Goal: Navigation & Orientation: Find specific page/section

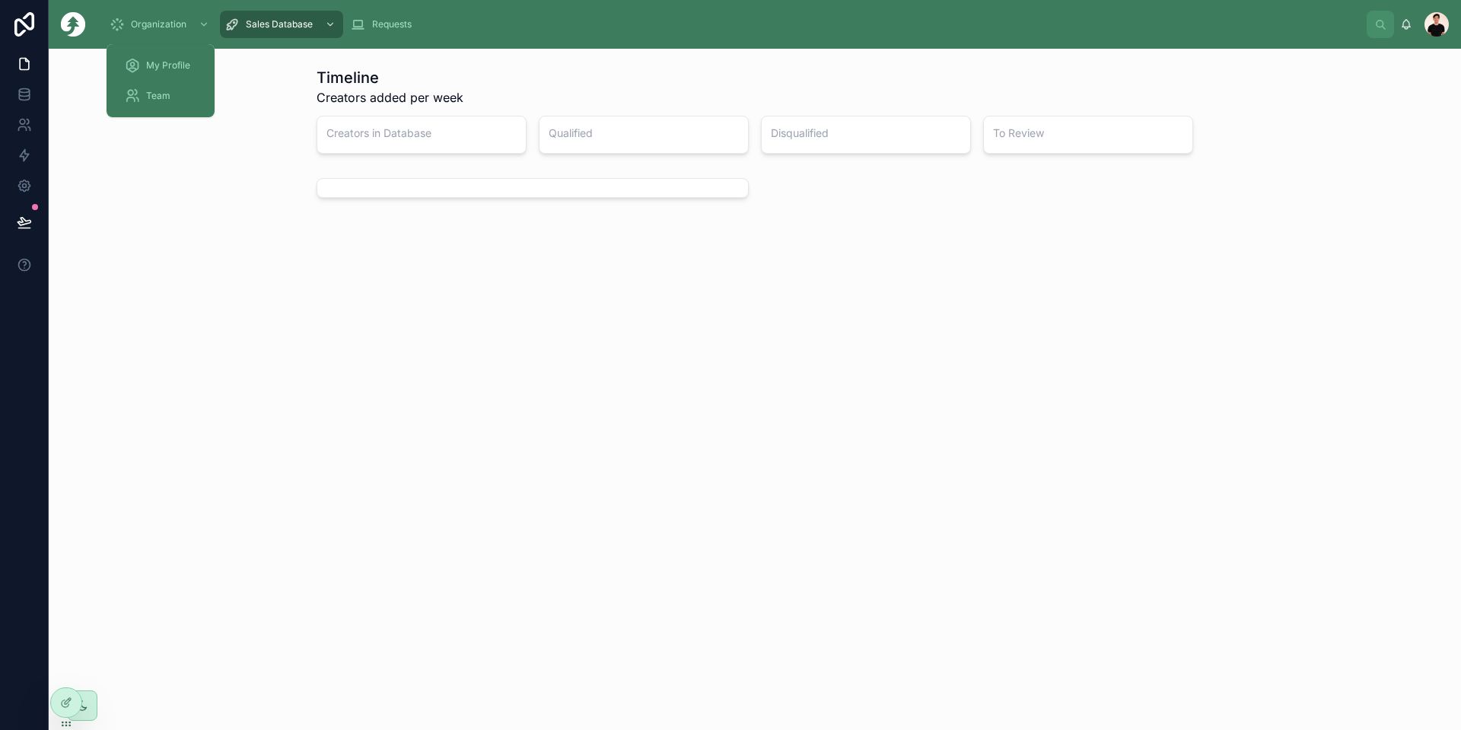
click at [75, 31] on img at bounding box center [73, 24] width 24 height 24
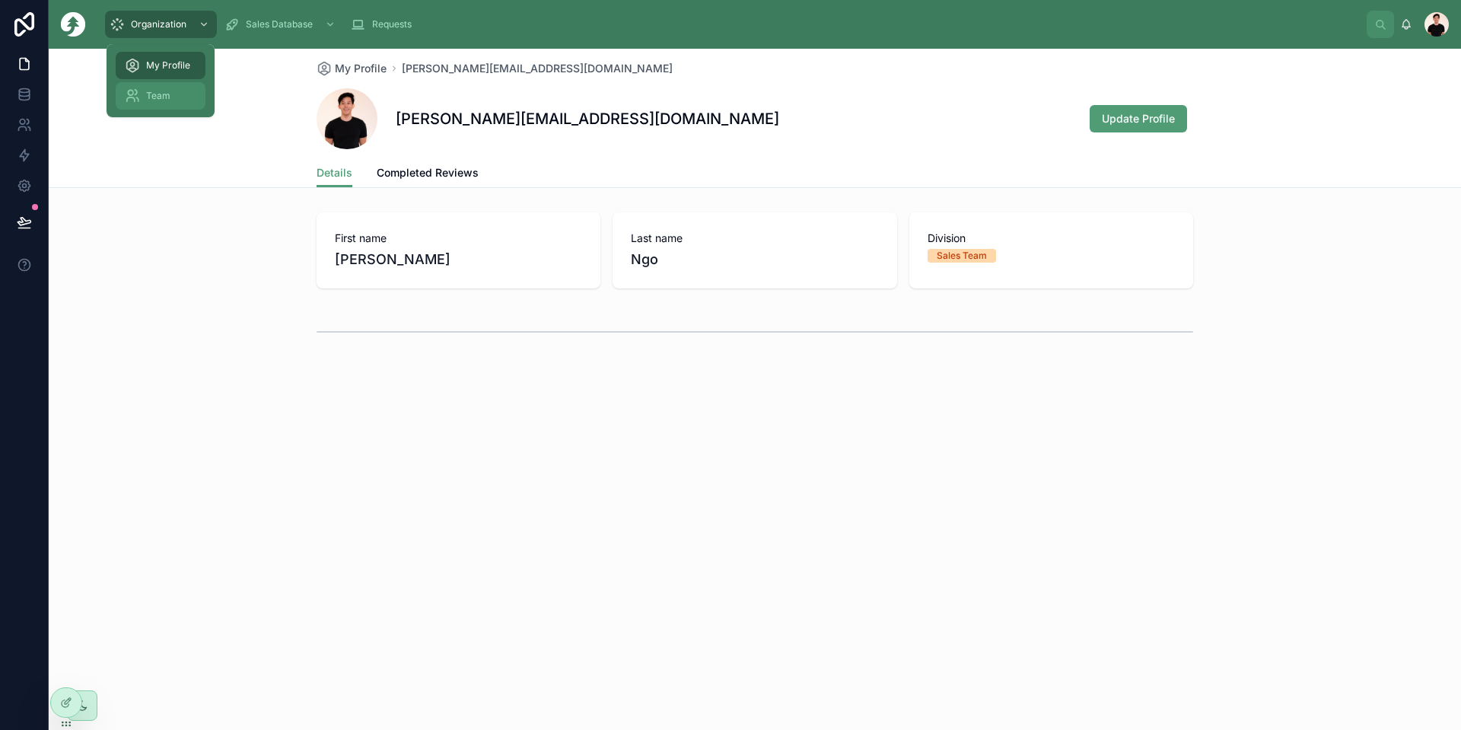
click at [163, 91] on span "Team" at bounding box center [158, 96] width 24 height 12
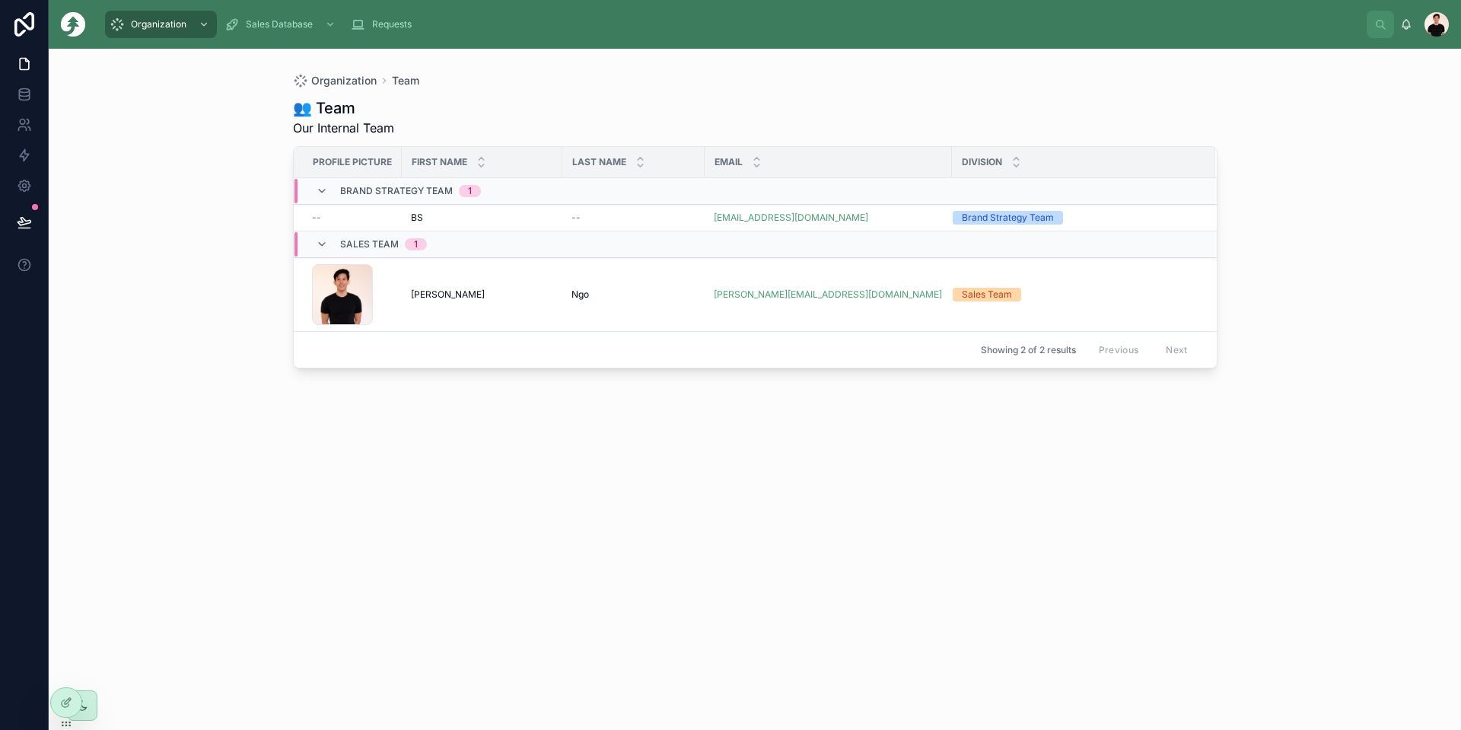
click at [336, 429] on div "👥 Team Our Internal Team Profile picture First name Last name Email Division Br…" at bounding box center [755, 399] width 924 height 623
click at [339, 247] on div "Sales Team 1" at bounding box center [371, 244] width 111 height 24
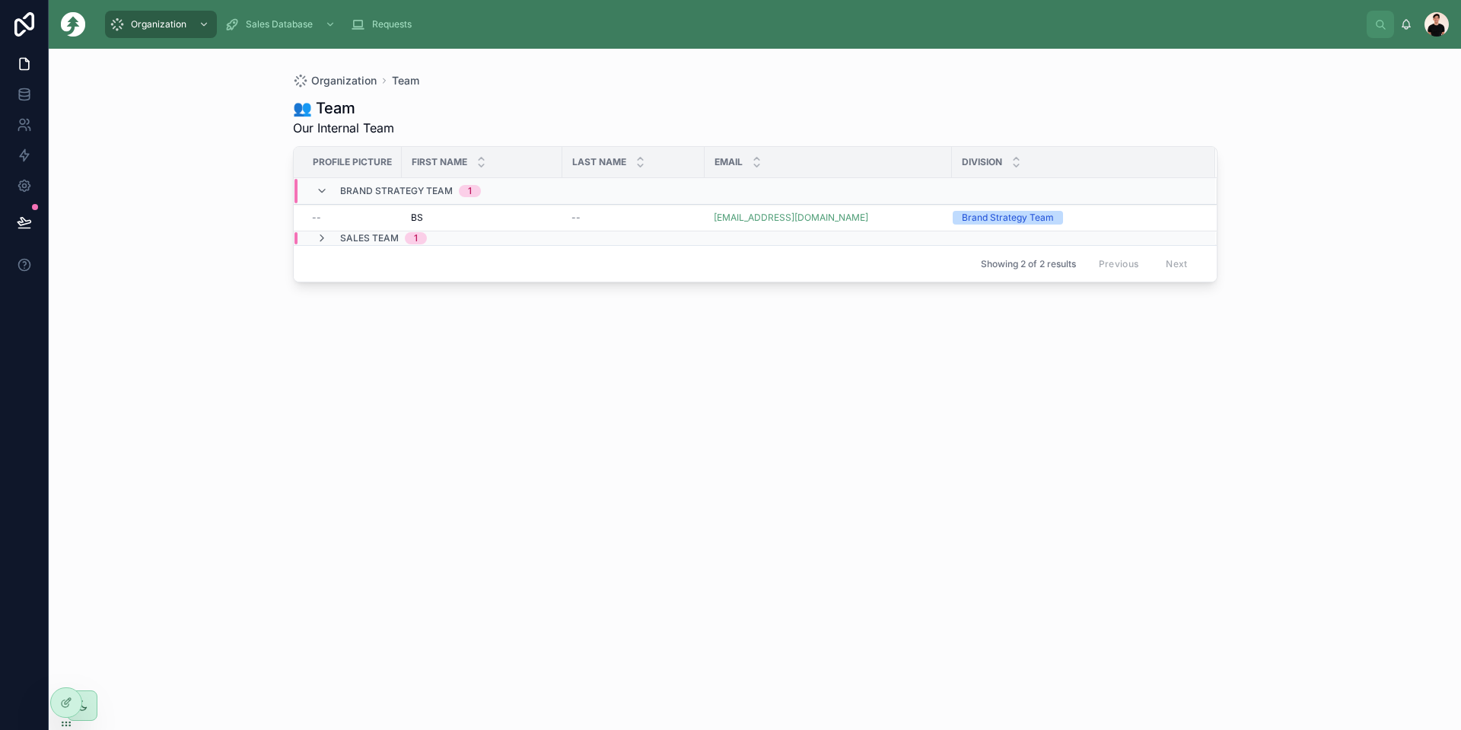
click at [336, 197] on div "Brand Strategy Team 1" at bounding box center [398, 191] width 165 height 24
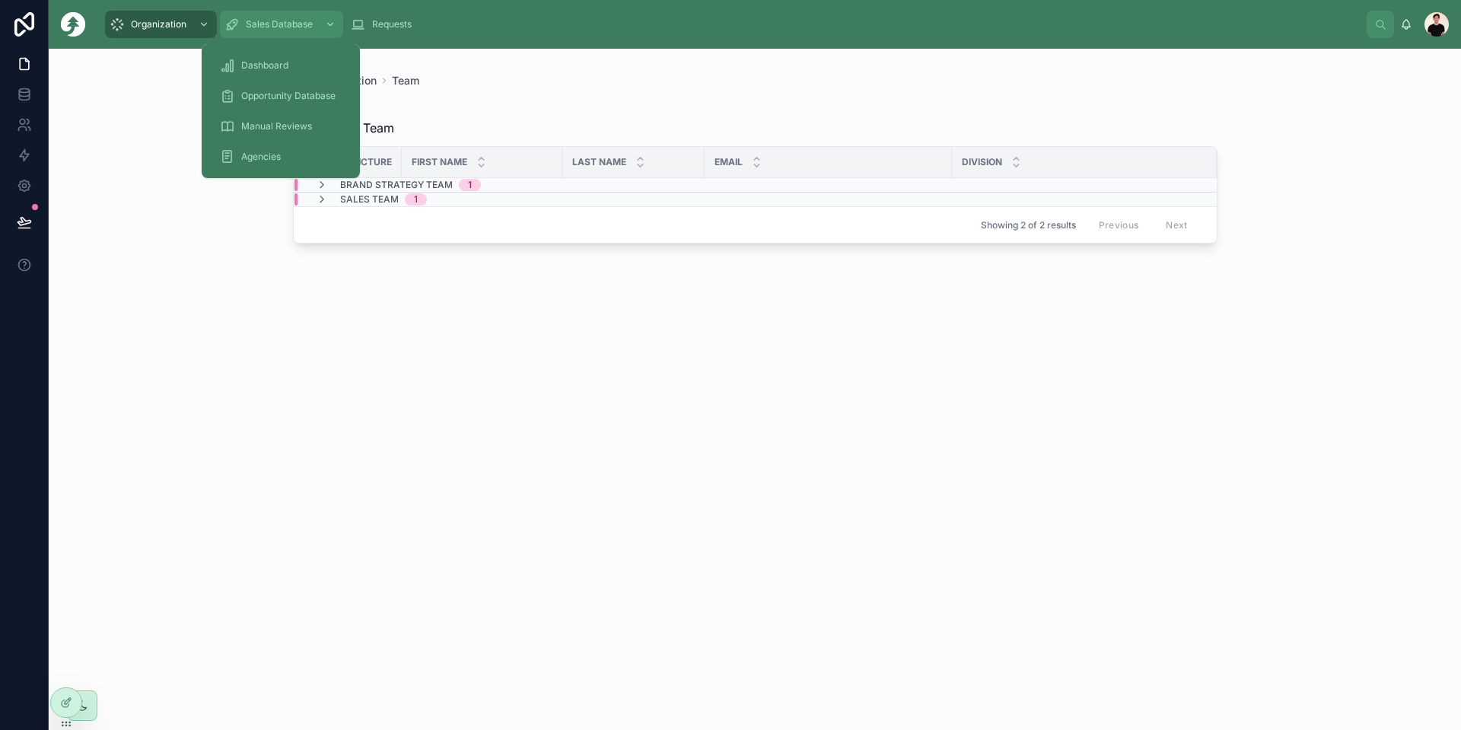
click at [239, 27] on icon "scrollable content" at bounding box center [231, 24] width 15 height 15
